Goal: Find specific page/section: Find specific page/section

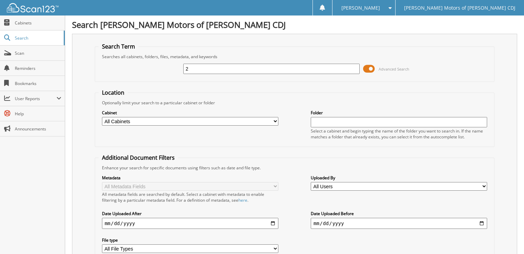
click at [372, 73] on div "2 Advanced Search" at bounding box center [294, 69] width 392 height 19
click at [372, 70] on span at bounding box center [369, 69] width 12 height 10
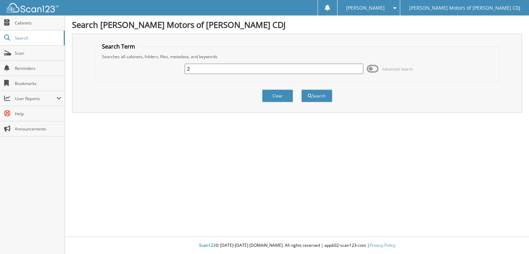
click at [262, 67] on input "2" at bounding box center [274, 69] width 179 height 10
type input "214922"
click at [301, 90] on button "Search" at bounding box center [316, 96] width 31 height 13
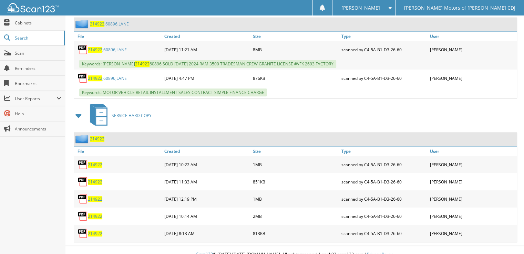
scroll to position [263, 0]
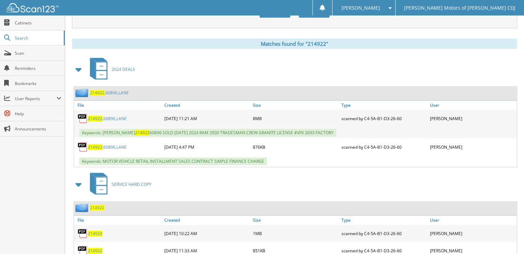
click at [109, 116] on link "214922 ,60896,LANE" at bounding box center [107, 119] width 39 height 6
click at [111, 116] on link "214922 ,60896,LANE" at bounding box center [107, 119] width 39 height 6
